Goal: Information Seeking & Learning: Check status

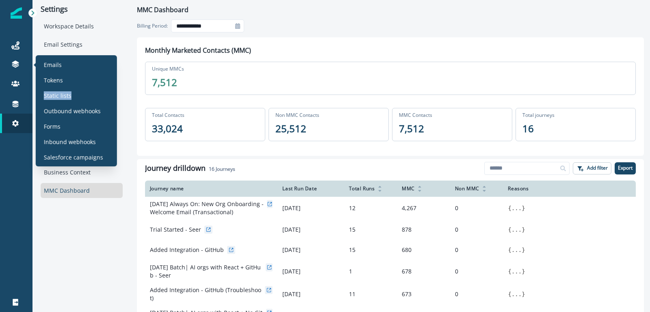
scroll to position [0, 0]
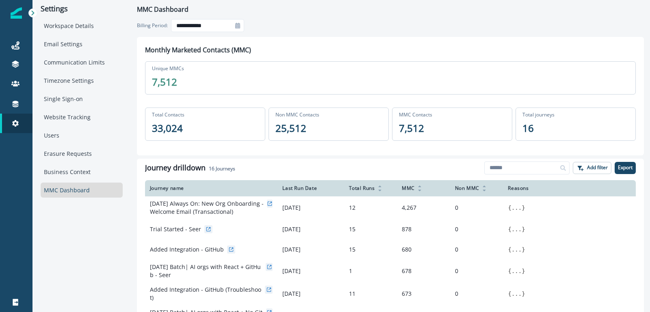
click at [123, 39] on div "Settings Workspace Details Email Settings Communication Limits Timezone Setting…" at bounding box center [81, 235] width 98 height 471
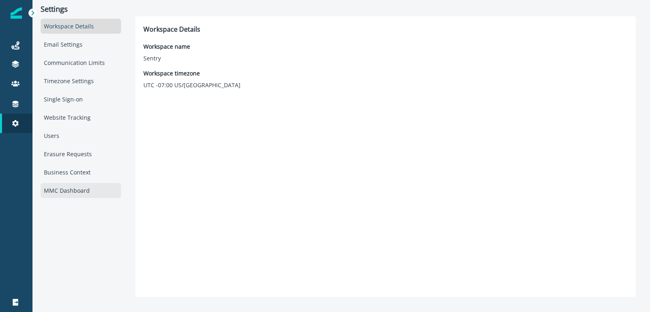
click at [68, 188] on div "MMC Dashboard" at bounding box center [81, 190] width 80 height 15
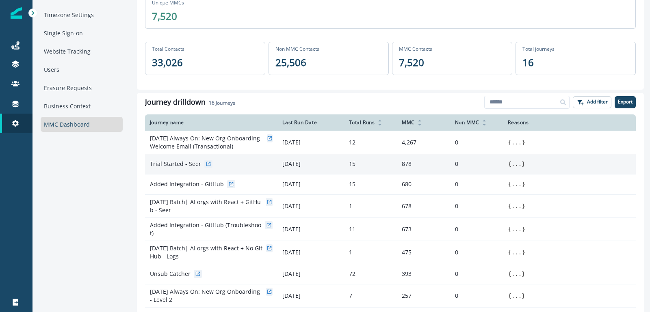
click at [518, 164] on button "..." at bounding box center [516, 164] width 10 height 8
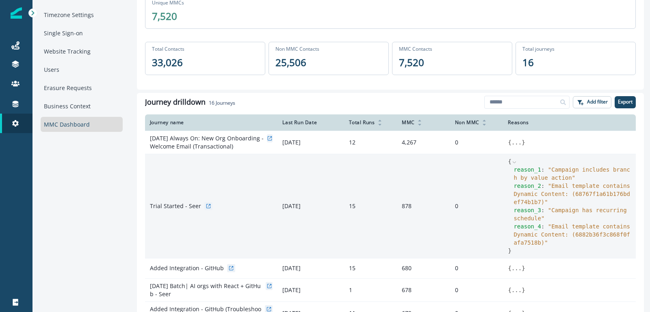
click at [514, 160] on icon at bounding box center [514, 163] width 6 height 6
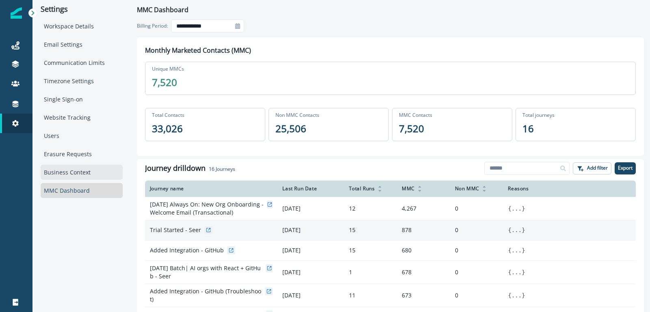
click at [83, 167] on div "Business Context" at bounding box center [82, 172] width 82 height 15
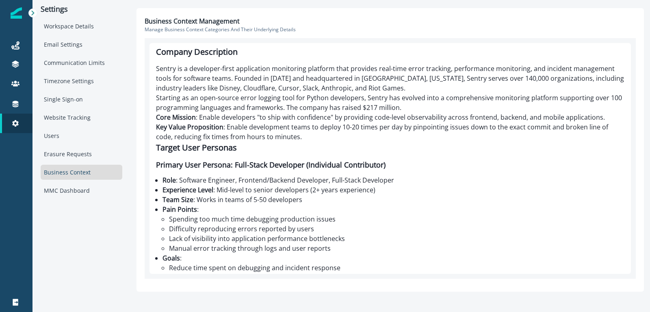
scroll to position [79, 0]
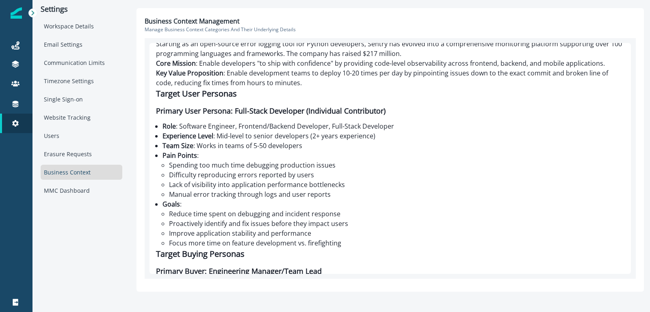
click at [276, 121] on div "Sentry.io Complete Business Context Company Description Sentry is a developer-f…" at bounding box center [389, 158] width 481 height 231
click at [279, 124] on li "Role : Software Engineer, Frontend/Backend Developer, Full-Stack Developer" at bounding box center [393, 126] width 462 height 10
click at [293, 125] on li "Role : Software Engineer, Frontend/Backend Developer, Full-Stack Developer" at bounding box center [393, 126] width 462 height 10
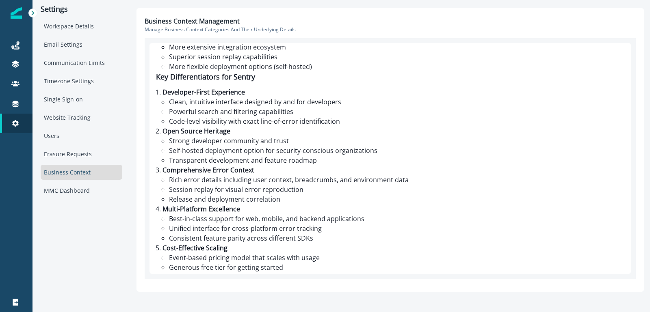
scroll to position [2234, 0]
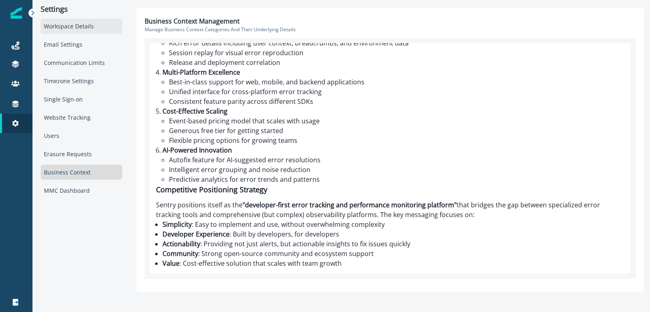
click at [122, 24] on div "Workspace Details" at bounding box center [82, 26] width 82 height 15
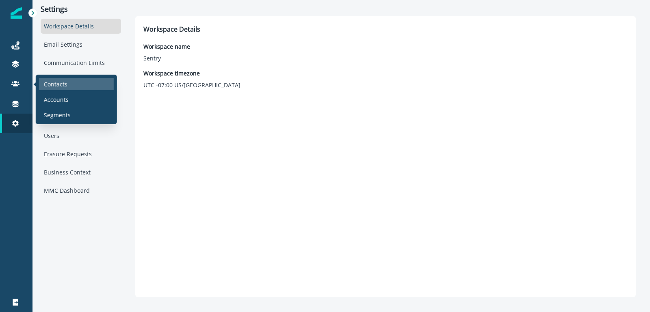
click at [47, 81] on p "Contacts" at bounding box center [56, 84] width 24 height 9
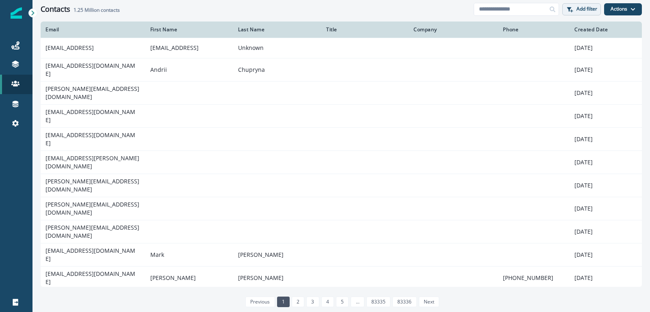
click at [570, 11] on icon "button" at bounding box center [571, 10] width 3 height 3
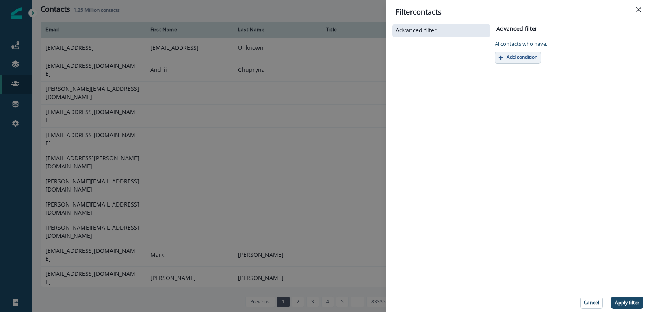
click at [512, 56] on p "Add condition" at bounding box center [521, 57] width 31 height 6
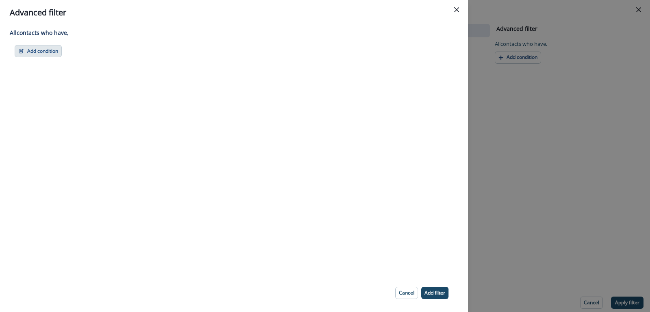
click at [52, 52] on button "Add condition" at bounding box center [38, 51] width 47 height 12
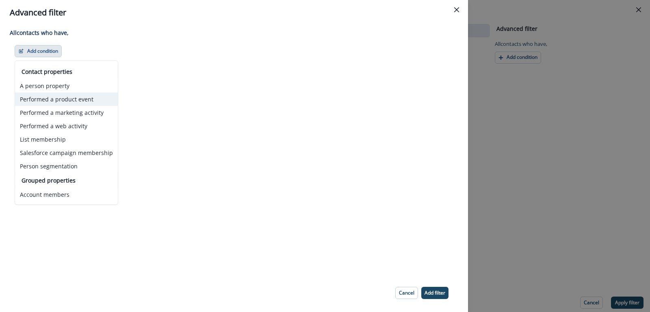
click at [50, 93] on button "Performed a product event" at bounding box center [66, 99] width 103 height 13
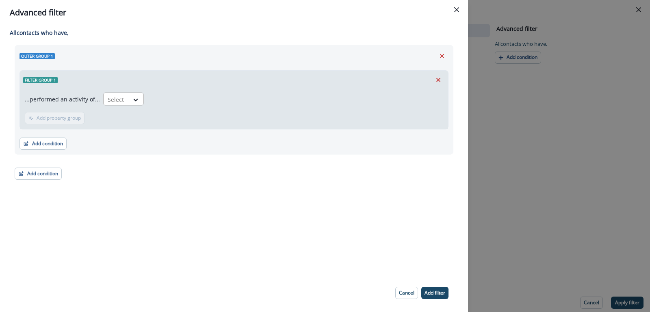
click at [115, 104] on div at bounding box center [116, 100] width 17 height 10
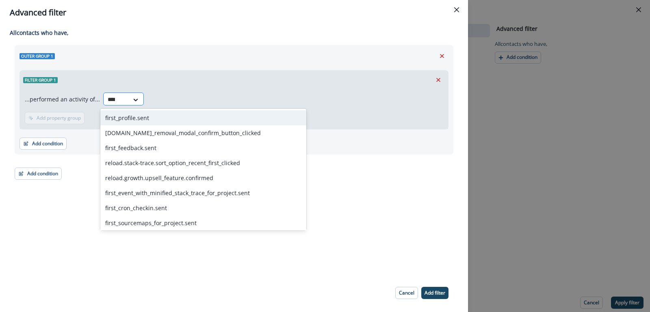
type input "*****"
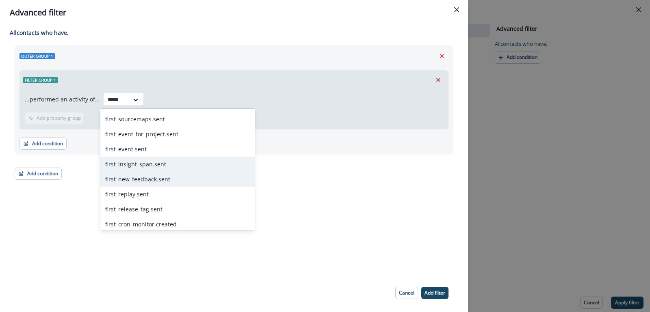
scroll to position [106, 0]
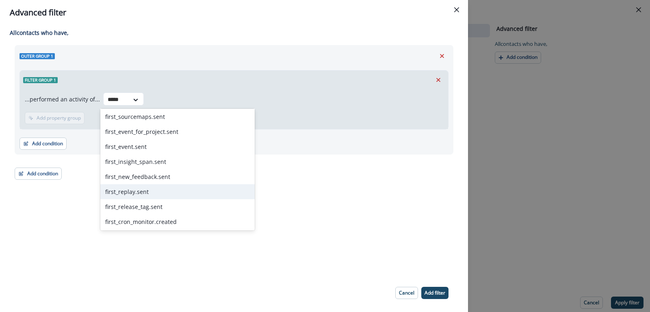
click at [136, 191] on div "first_replay.sent" at bounding box center [177, 191] width 154 height 15
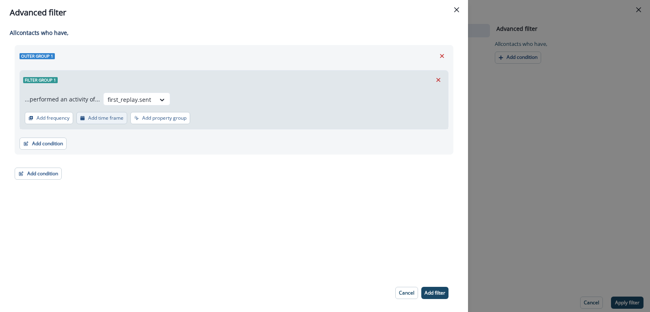
click at [93, 119] on p "Add time frame" at bounding box center [105, 118] width 35 height 6
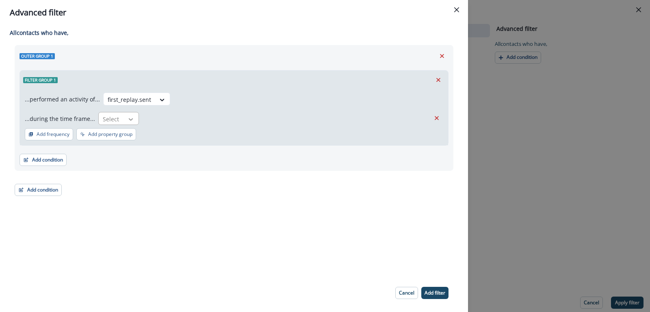
click at [127, 121] on icon at bounding box center [130, 119] width 7 height 8
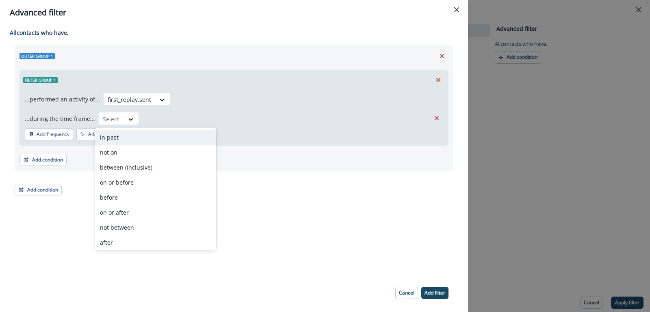
click at [117, 137] on div "in past" at bounding box center [155, 137] width 121 height 15
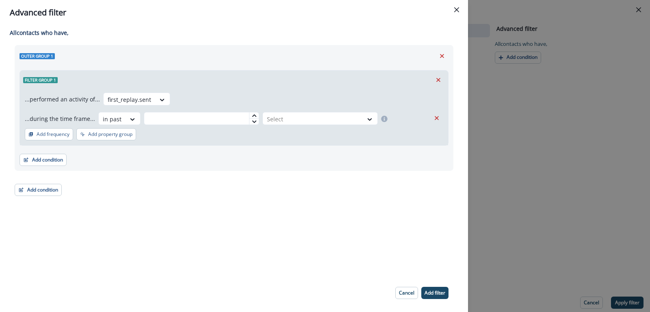
click at [252, 114] on div at bounding box center [254, 115] width 10 height 6
type input "*"
click at [306, 124] on div "Select" at bounding box center [313, 118] width 100 height 13
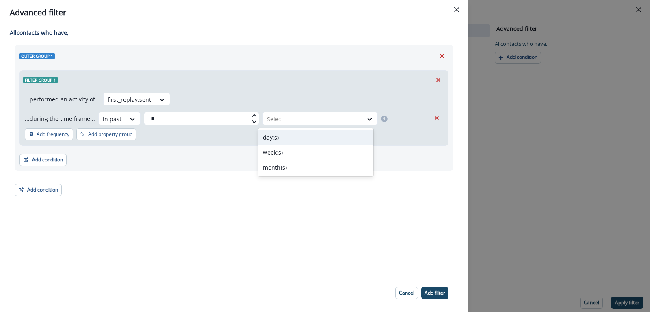
click at [289, 137] on div "day(s)" at bounding box center [315, 137] width 115 height 15
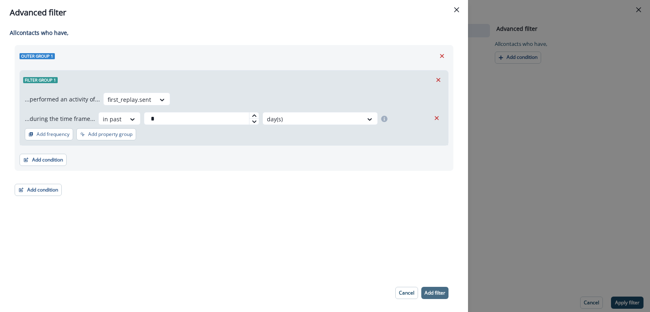
click at [432, 292] on p "Add filter" at bounding box center [434, 293] width 21 height 6
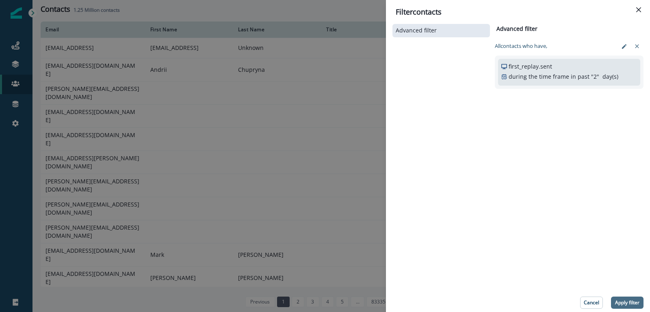
click at [622, 305] on p "Apply filter" at bounding box center [627, 303] width 24 height 6
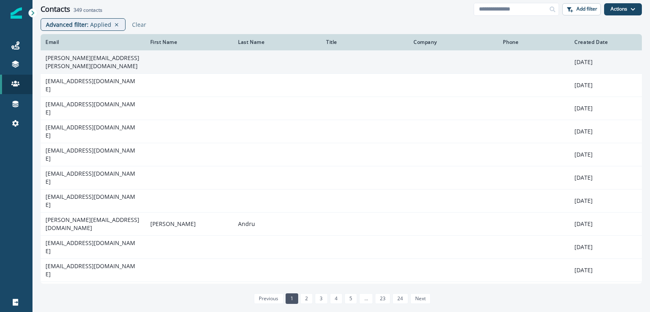
click at [149, 63] on td at bounding box center [189, 61] width 88 height 23
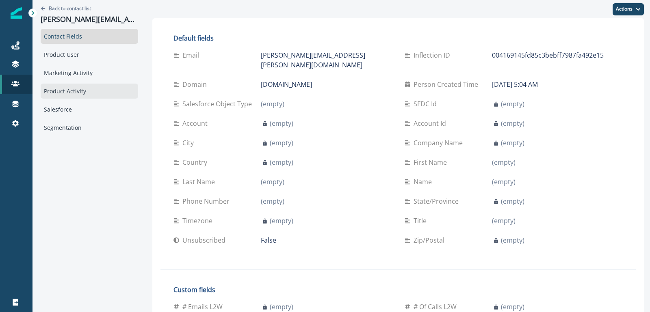
click at [71, 91] on div "Product Activity" at bounding box center [89, 91] width 97 height 15
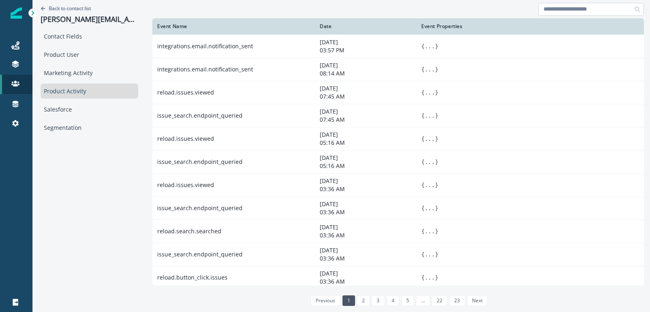
click at [566, 12] on input at bounding box center [591, 9] width 106 height 13
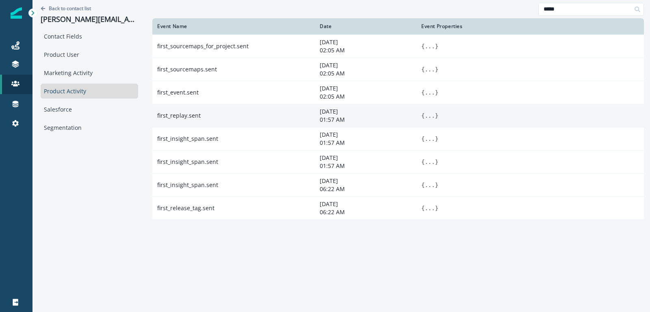
type input "*****"
click at [428, 114] on button "..." at bounding box center [429, 116] width 10 height 8
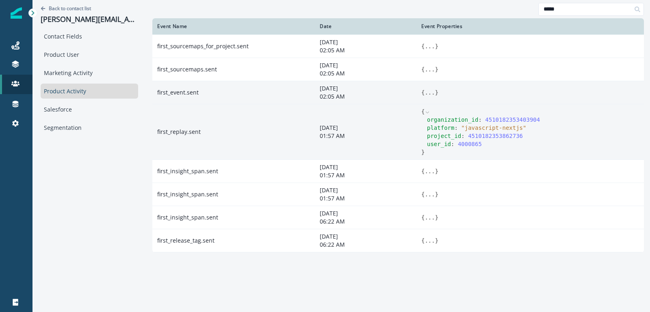
click at [429, 89] on button "..." at bounding box center [429, 93] width 10 height 8
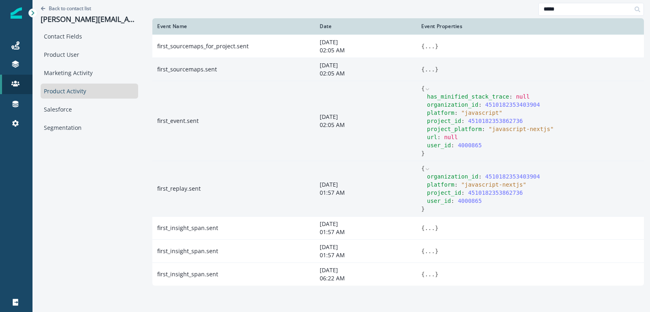
click at [431, 67] on button "..." at bounding box center [429, 69] width 10 height 8
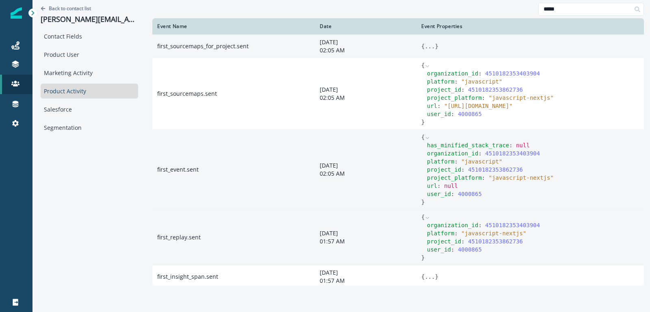
click at [431, 45] on button "..." at bounding box center [429, 46] width 10 height 8
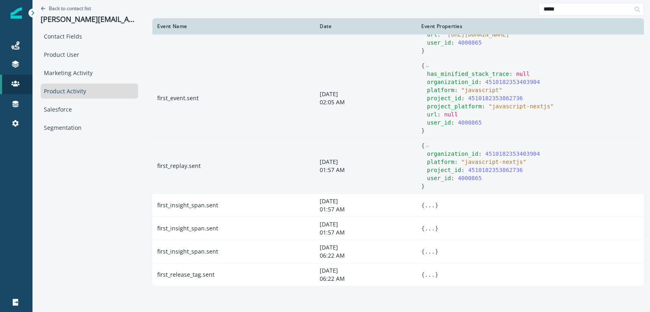
scroll to position [135, 0]
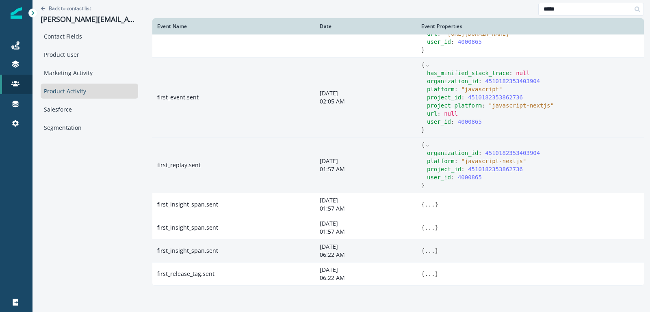
click at [431, 251] on button "..." at bounding box center [429, 251] width 10 height 8
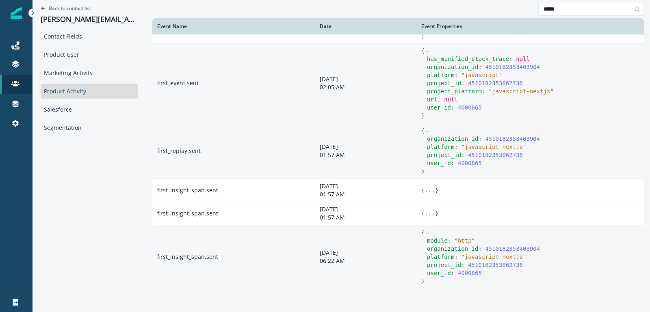
click at [428, 236] on icon at bounding box center [427, 234] width 6 height 6
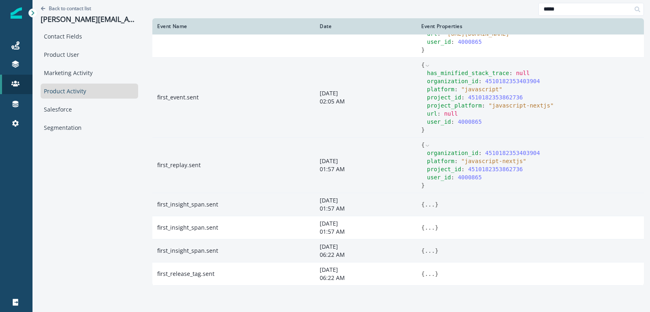
click at [430, 205] on button "..." at bounding box center [429, 205] width 10 height 8
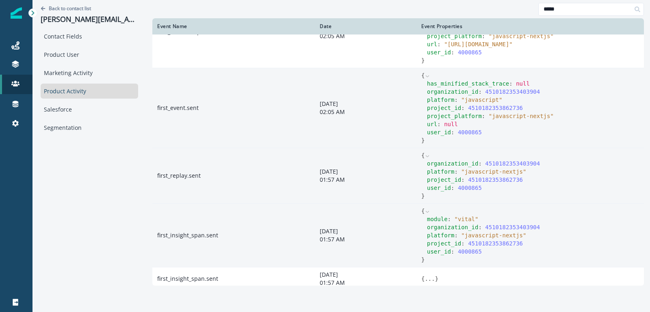
scroll to position [108, 0]
